Goal: Task Accomplishment & Management: Use online tool/utility

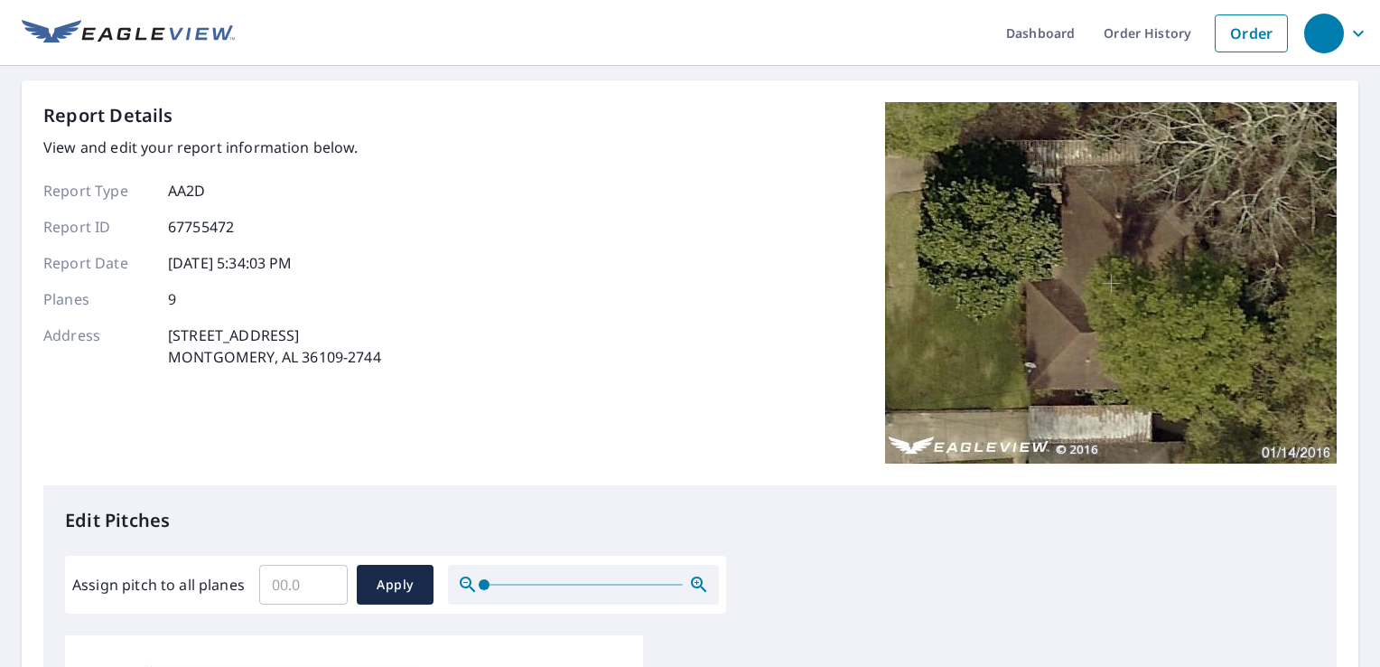
click at [283, 586] on input "Assign pitch to all planes" at bounding box center [303, 584] width 89 height 51
type input "3"
click at [394, 583] on span "Apply" at bounding box center [395, 585] width 48 height 23
type input "3"
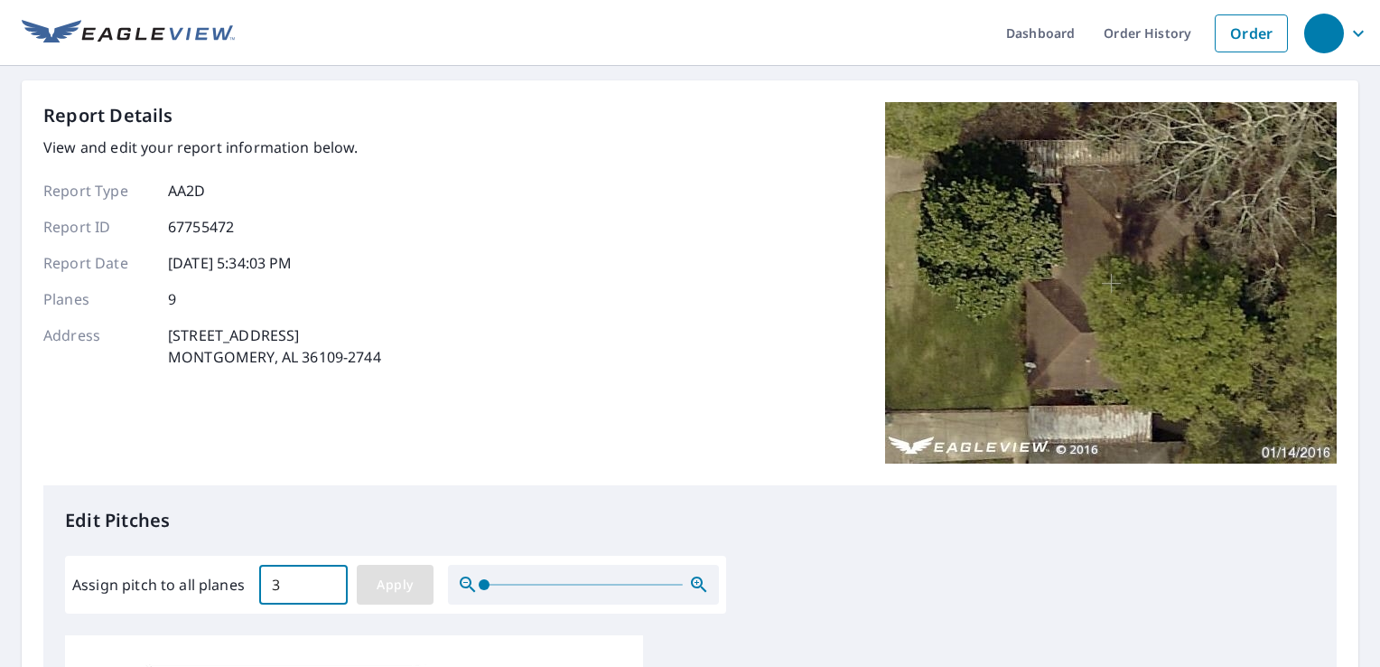
type input "3"
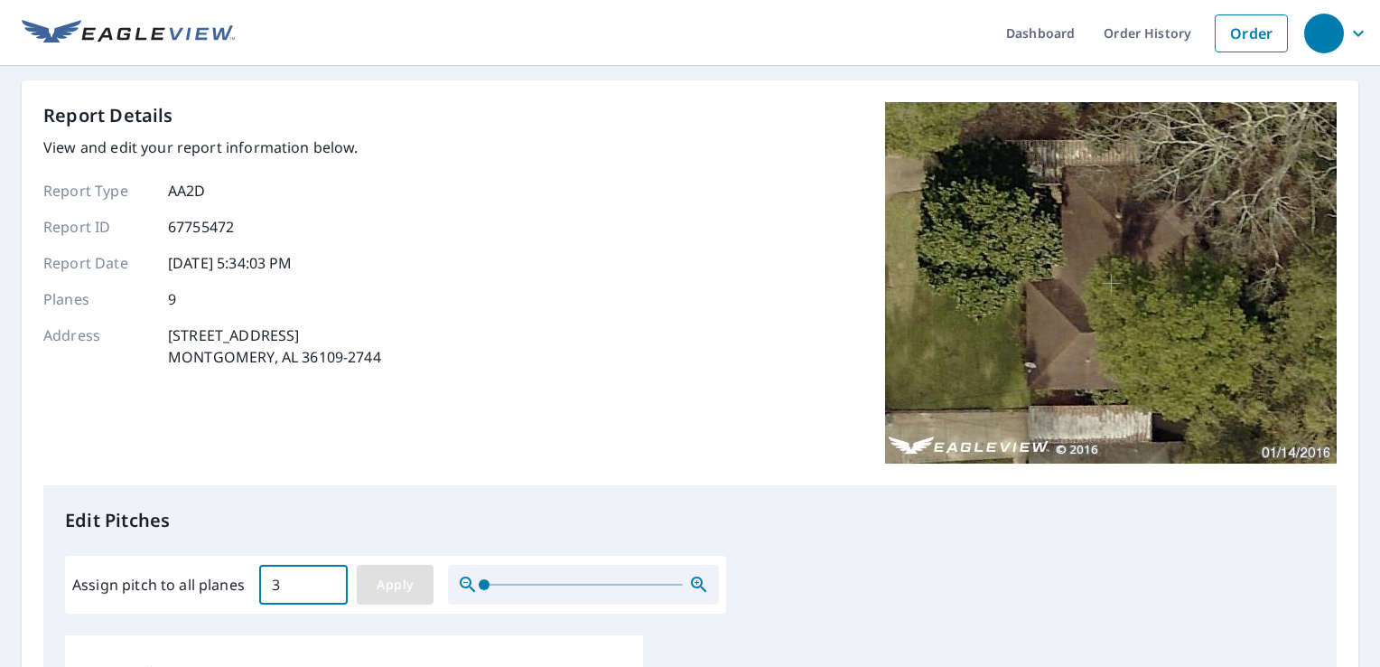
type input "3"
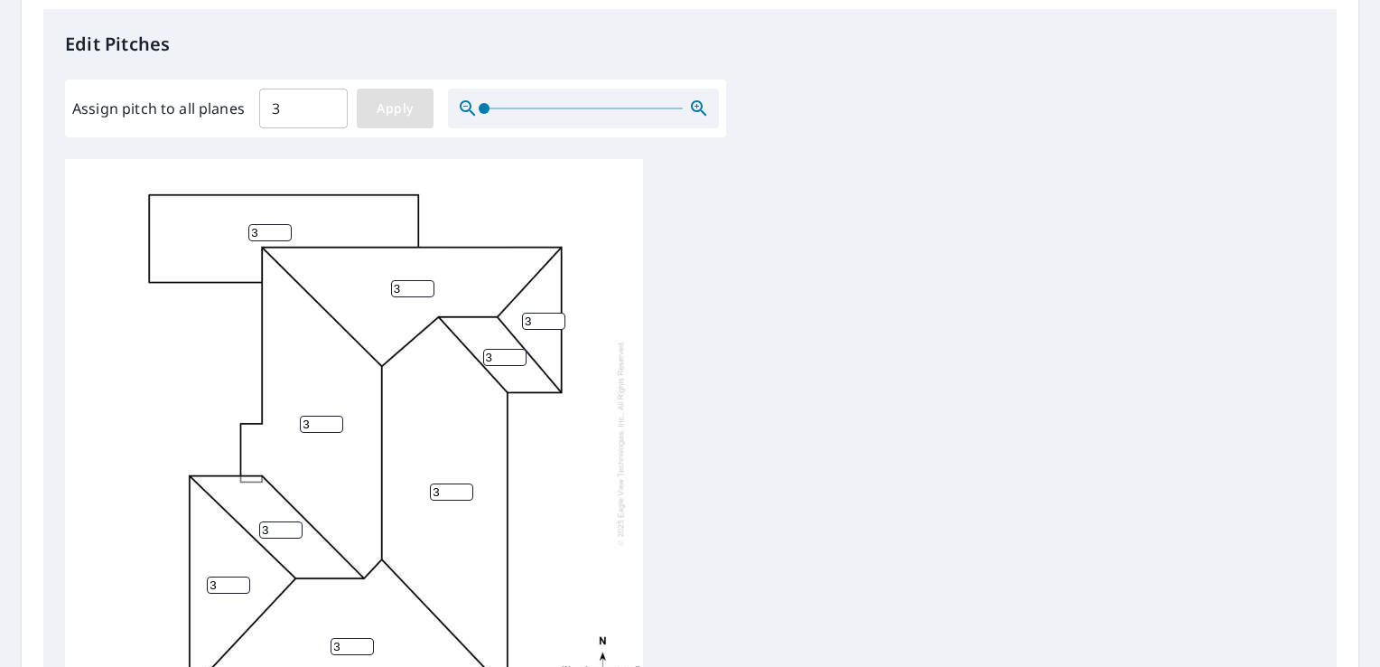
scroll to position [18, 0]
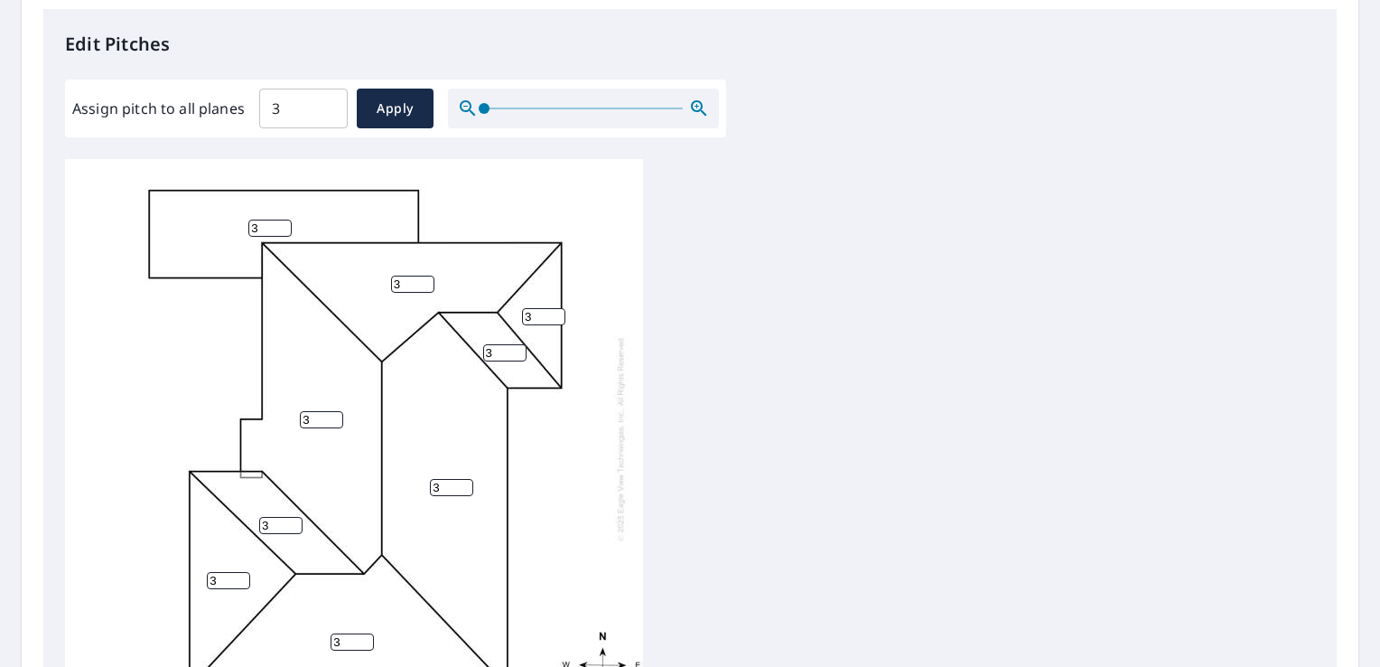
click at [261, 219] on input "3" at bounding box center [269, 227] width 43 height 17
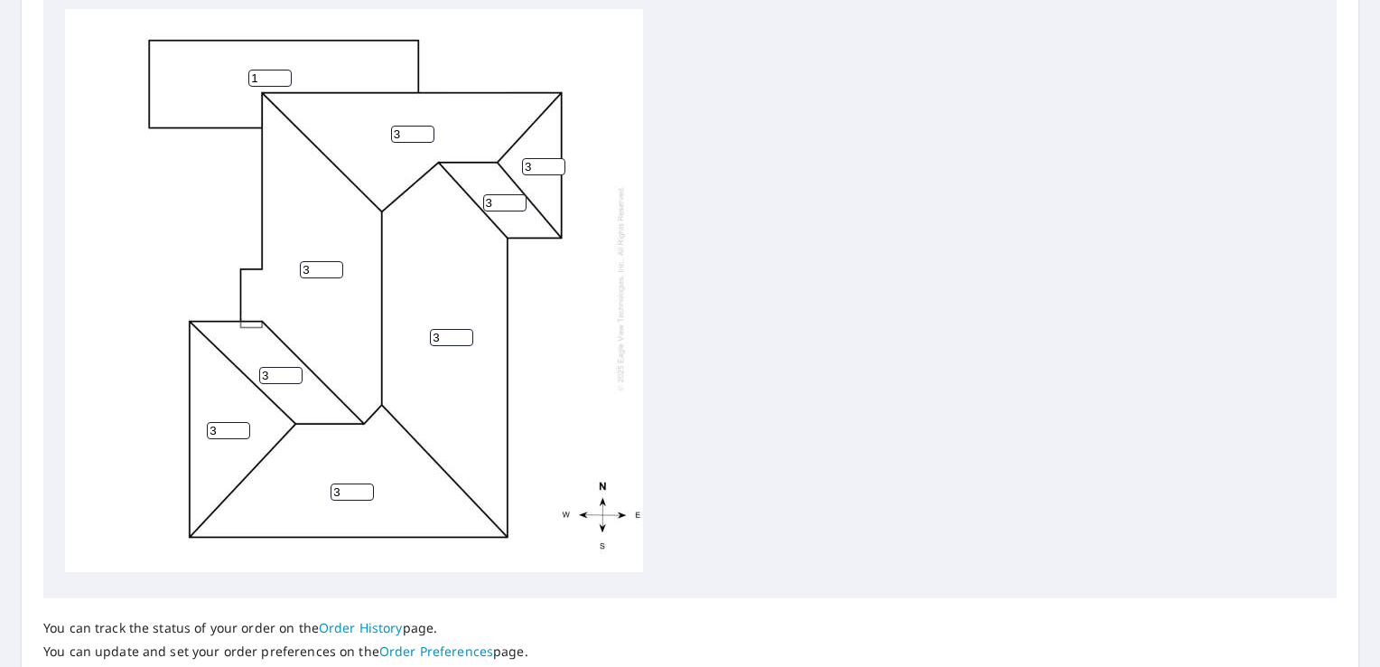
scroll to position [762, 0]
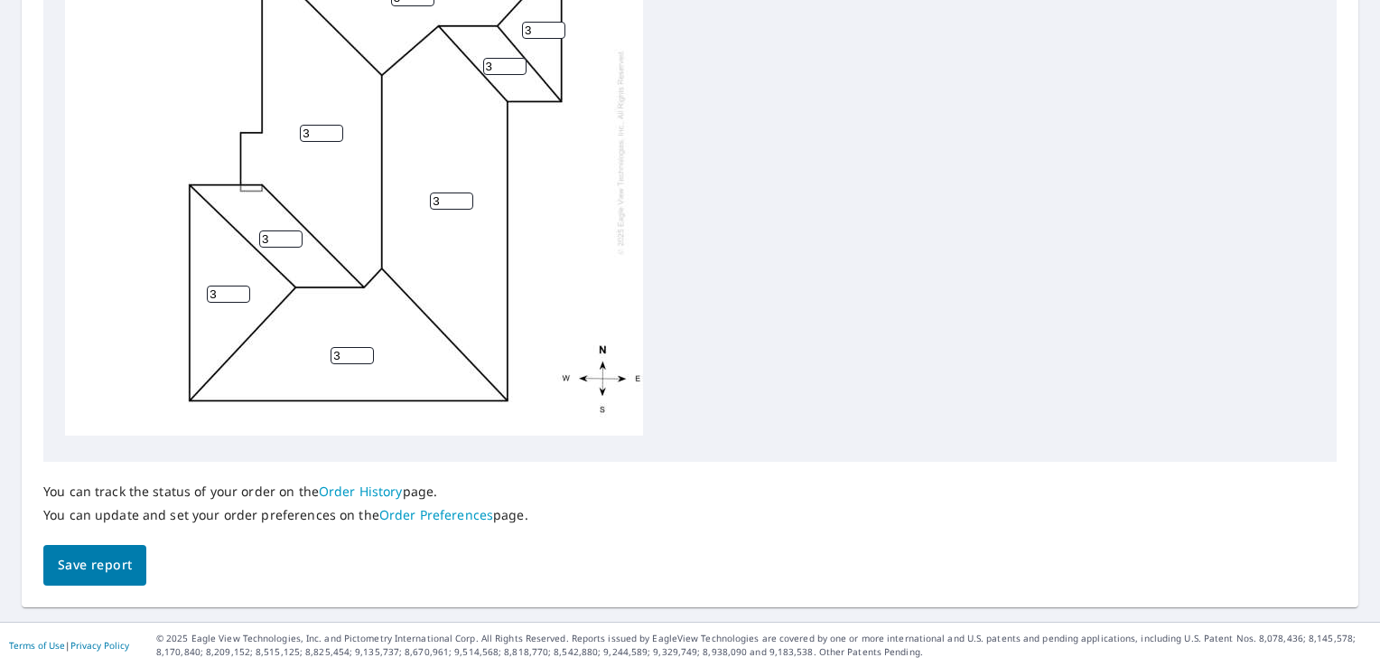
type input "1"
click at [82, 566] on span "Save report" at bounding box center [95, 565] width 74 height 23
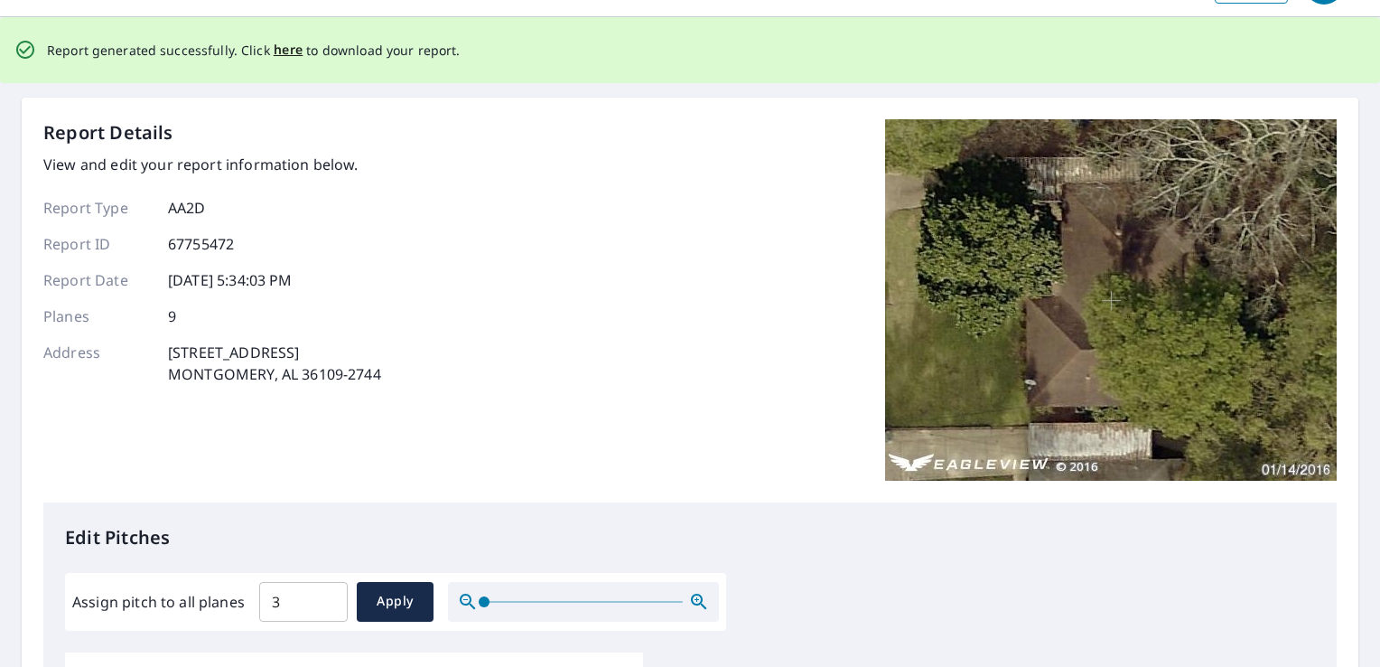
scroll to position [0, 0]
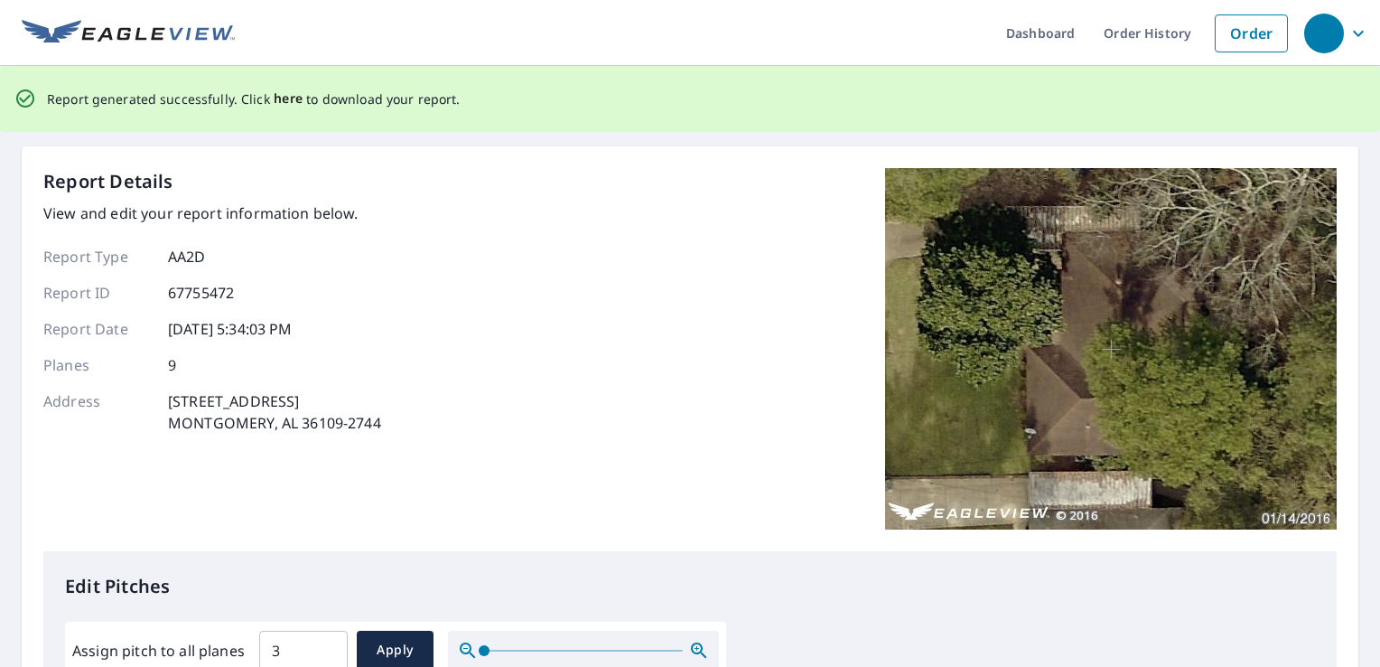
click at [275, 100] on span "here" at bounding box center [289, 99] width 30 height 23
